Goal: Find specific page/section

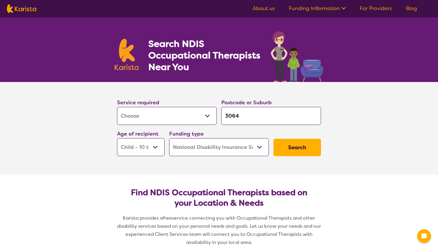
select select "[MEDICAL_DATA]"
select select "CH"
select select "NDIS"
select select "[MEDICAL_DATA]"
select select "CH"
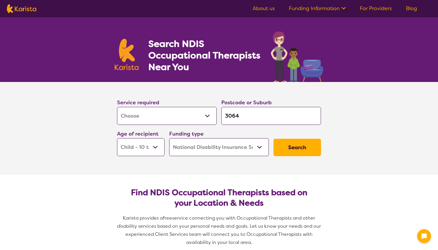
select select "NDIS"
click at [158, 146] on select "Early Childhood - 0 to 9 Child - 10 to 11 Adolescent - 12 to 17 Adult - 18 to 6…" at bounding box center [141, 147] width 48 height 18
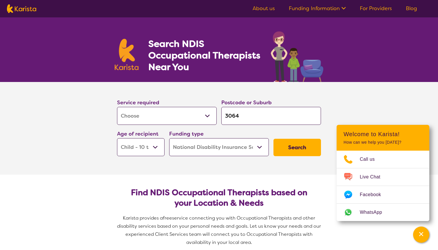
select select "AD"
click at [198, 149] on select "Home Care Package (HCP) National Disability Insurance Scheme (NDIS) I don't know" at bounding box center [219, 147] width 100 height 18
click at [293, 147] on button "Search" at bounding box center [297, 147] width 48 height 17
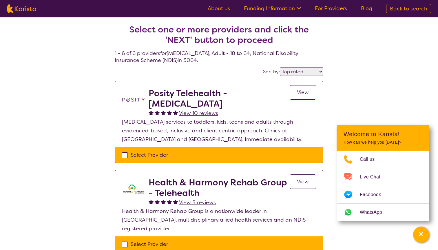
click at [306, 72] on select "Highly reviewed Top rated" at bounding box center [301, 72] width 43 height 8
select select "highly_reviewed"
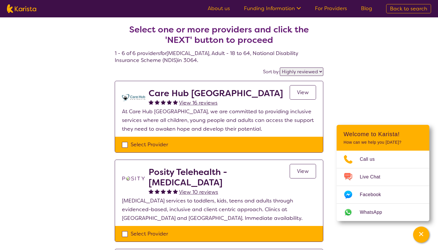
click at [305, 92] on span "View" at bounding box center [303, 92] width 12 height 7
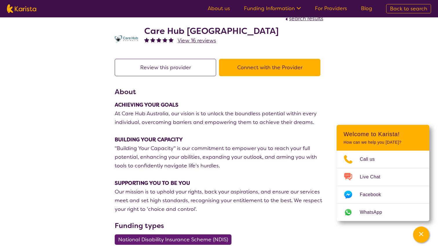
scroll to position [10, 0]
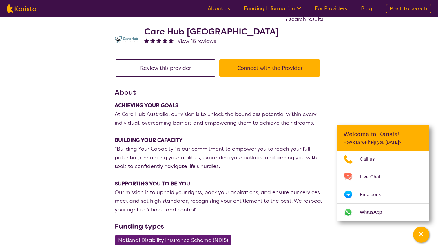
click at [247, 70] on button "Connect with the Provider" at bounding box center [269, 67] width 101 height 17
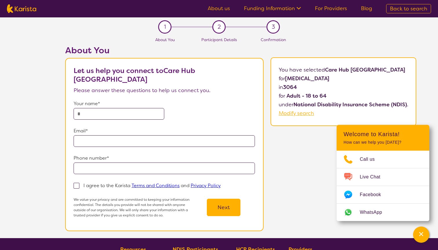
scroll to position [10, 0]
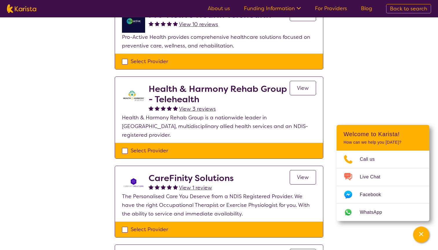
scroll to position [266, 0]
